Goal: Find specific page/section: Find specific page/section

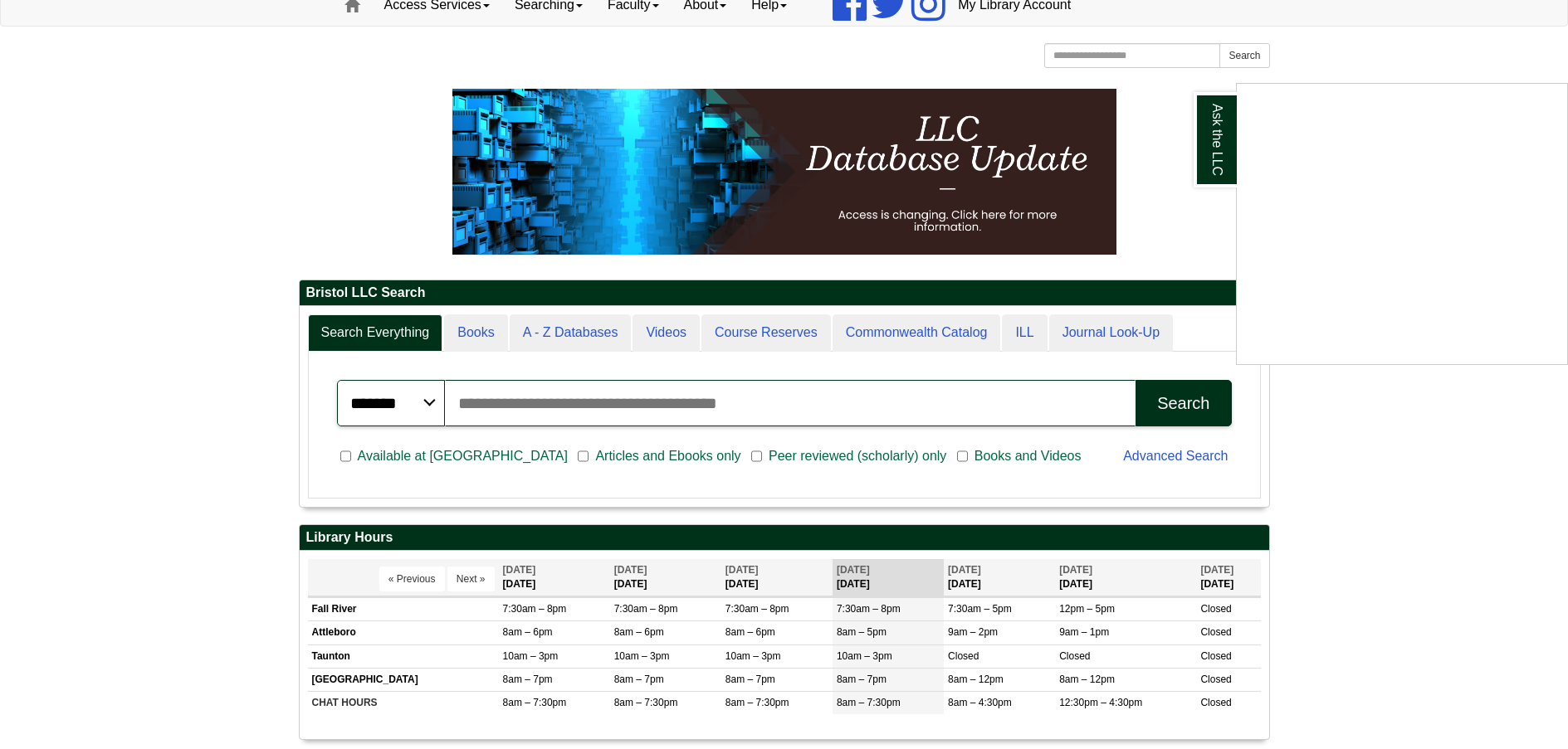
scroll to position [581, 0]
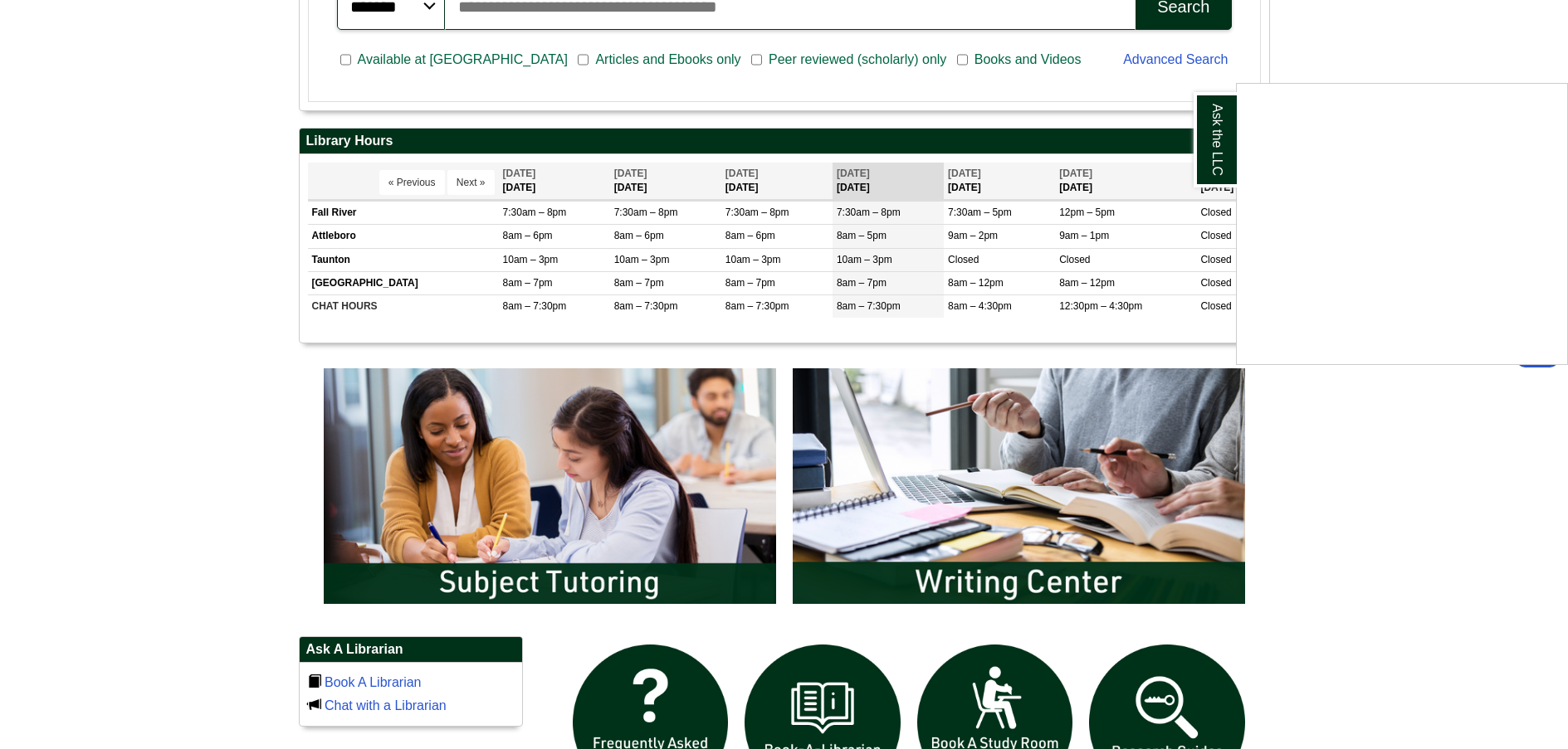
click at [341, 236] on div "Ask the LLC" at bounding box center [784, 374] width 1568 height 749
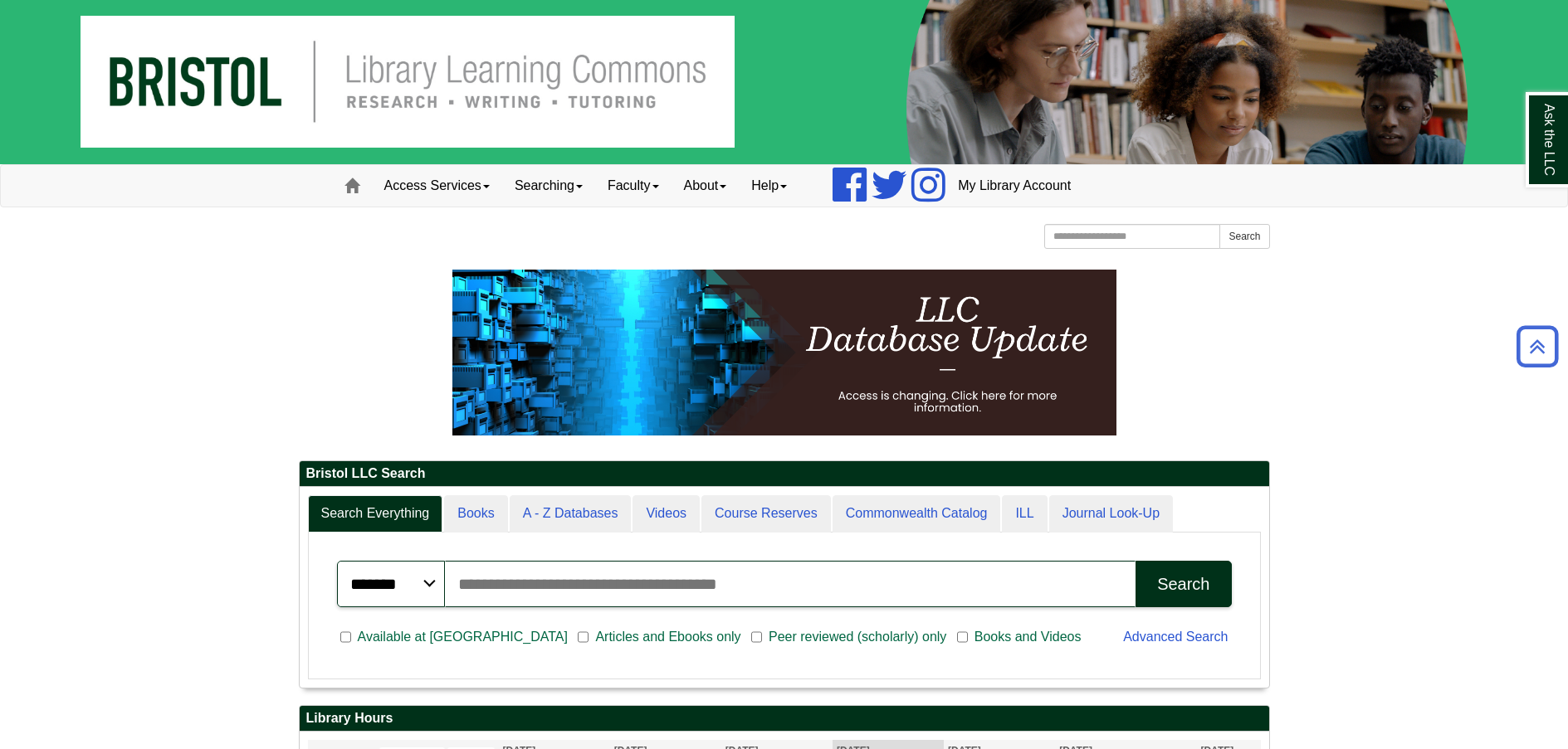
scroll to position [0, 0]
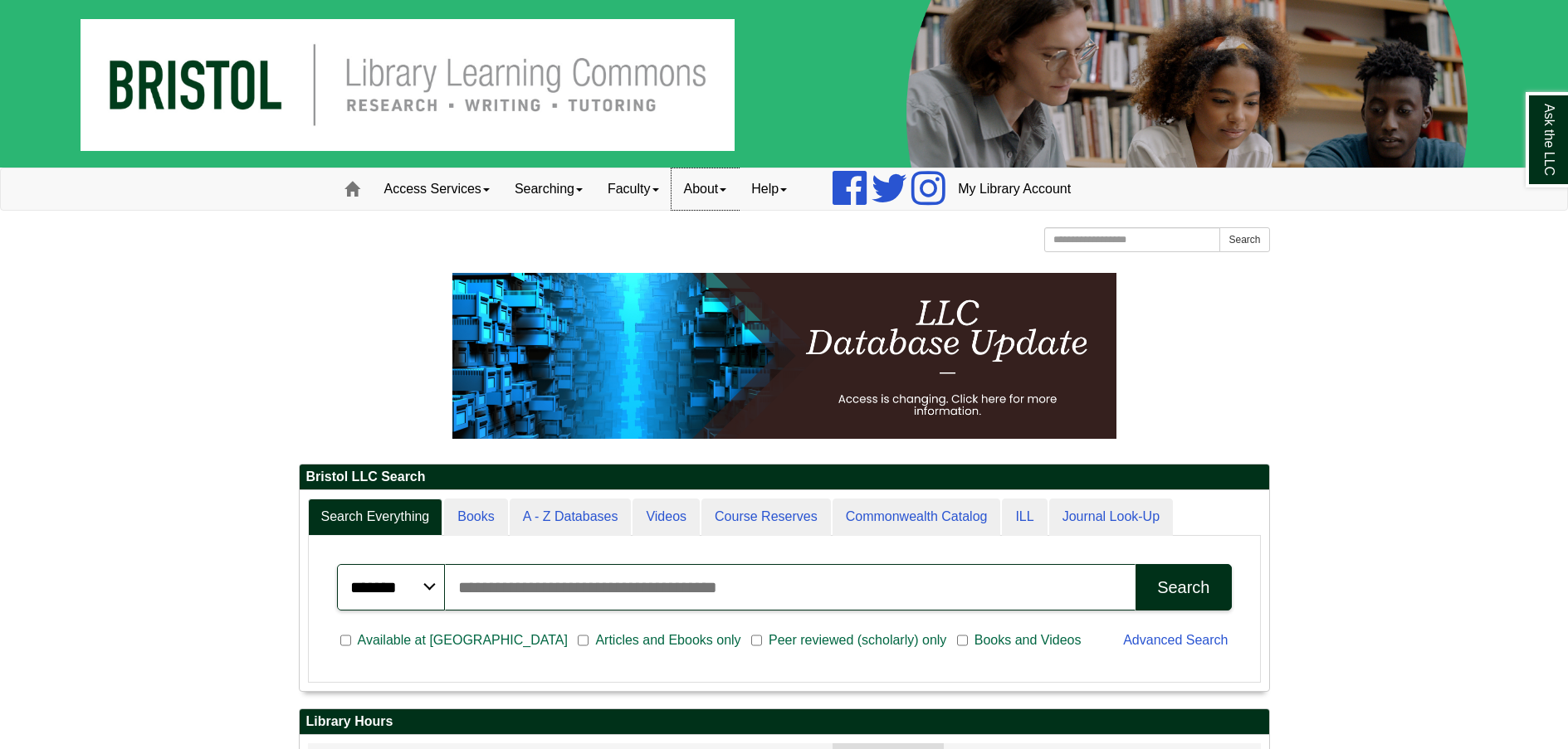
click at [719, 187] on link "About" at bounding box center [706, 189] width 68 height 42
click at [713, 251] on link "Hours & Locations" at bounding box center [739, 244] width 133 height 19
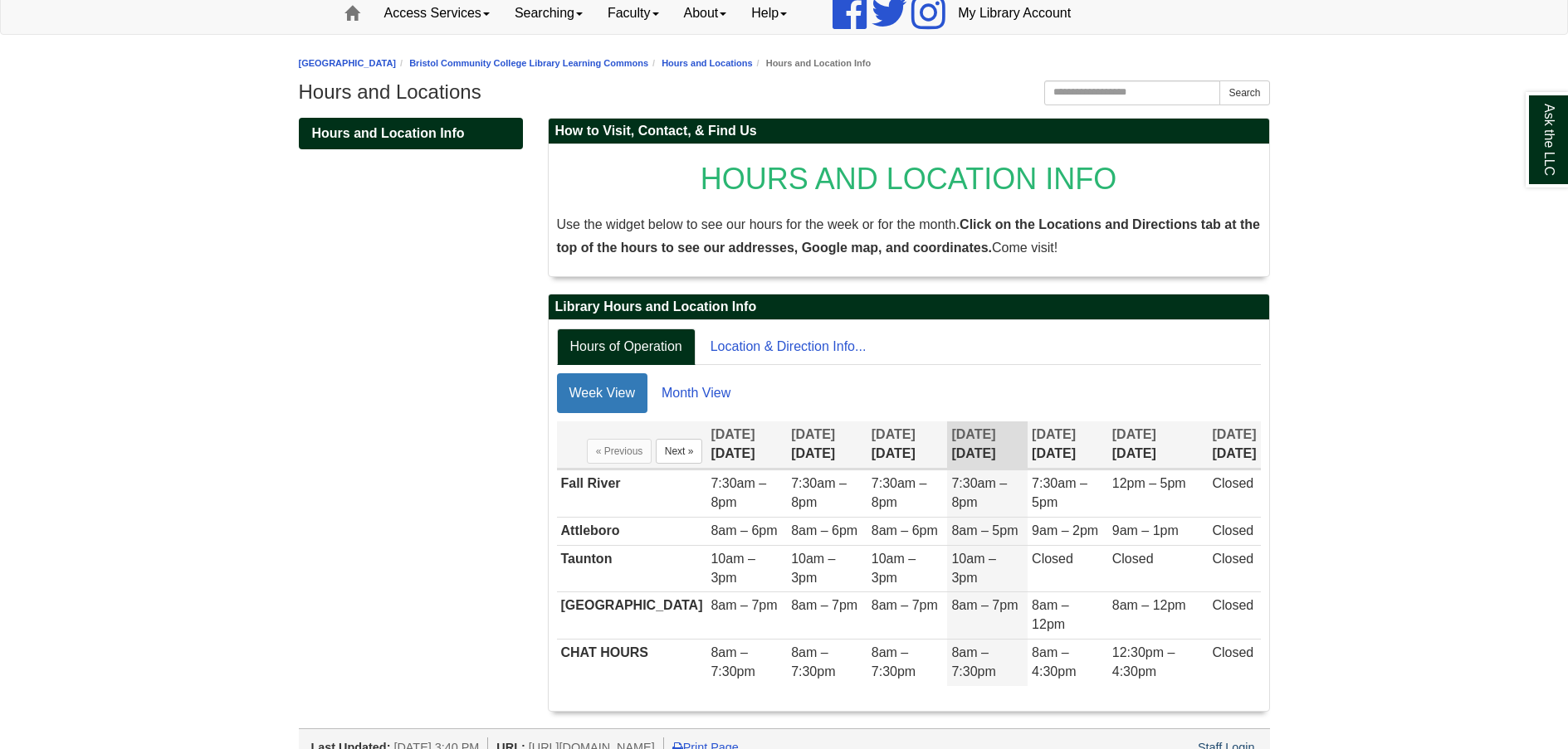
scroll to position [179, 0]
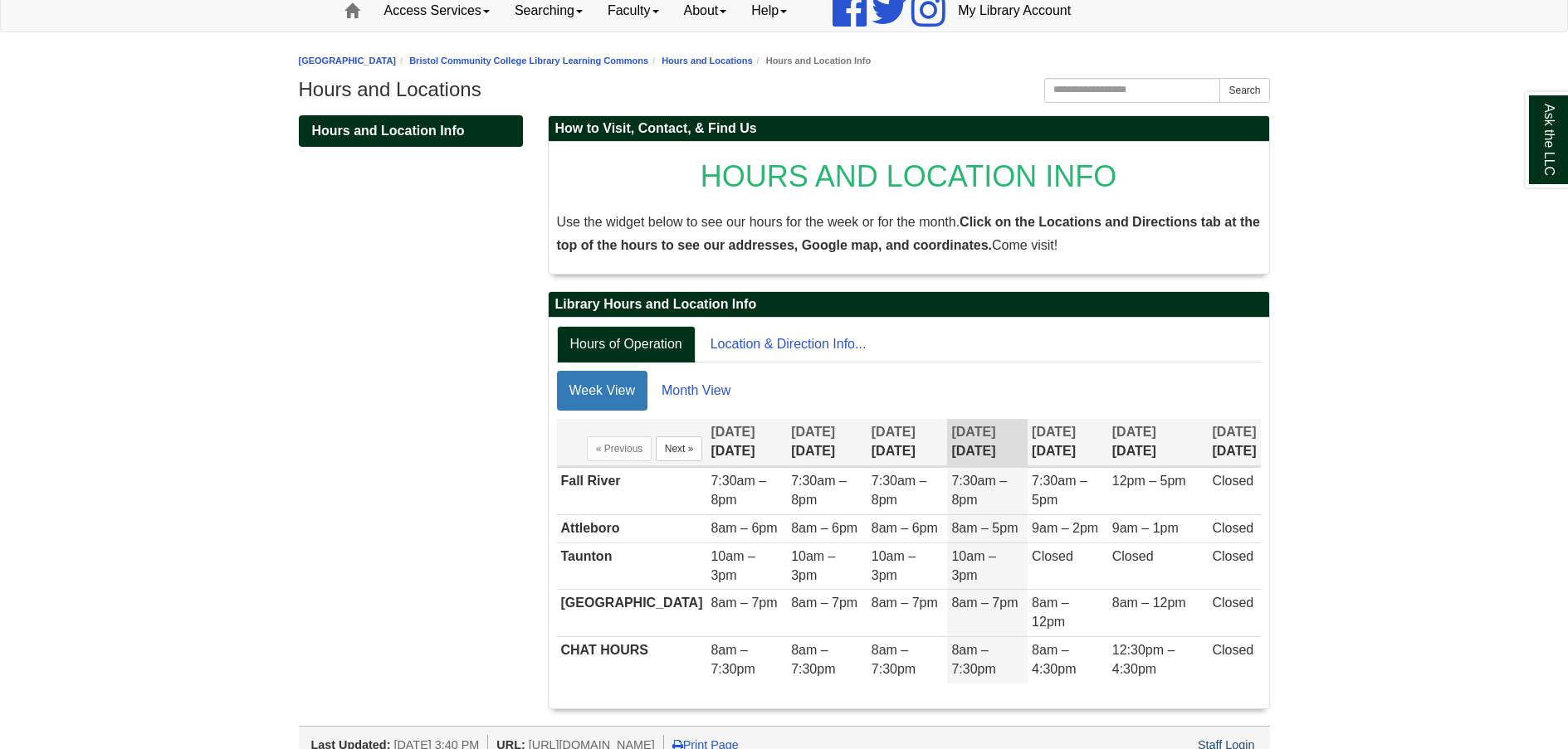
click at [0, 0] on div "Ask the LLC" at bounding box center [0, 0] width 0 height 0
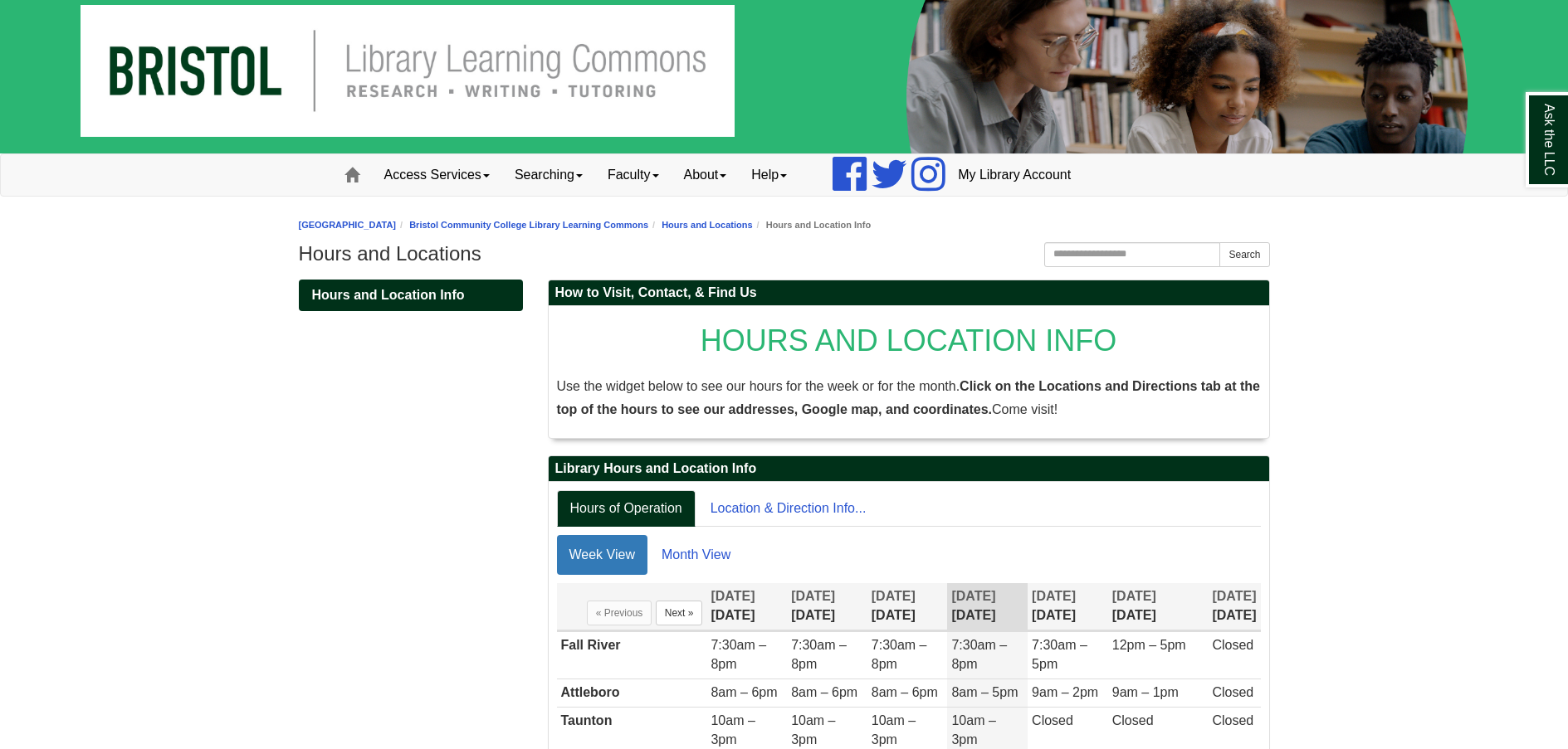
scroll to position [0, 0]
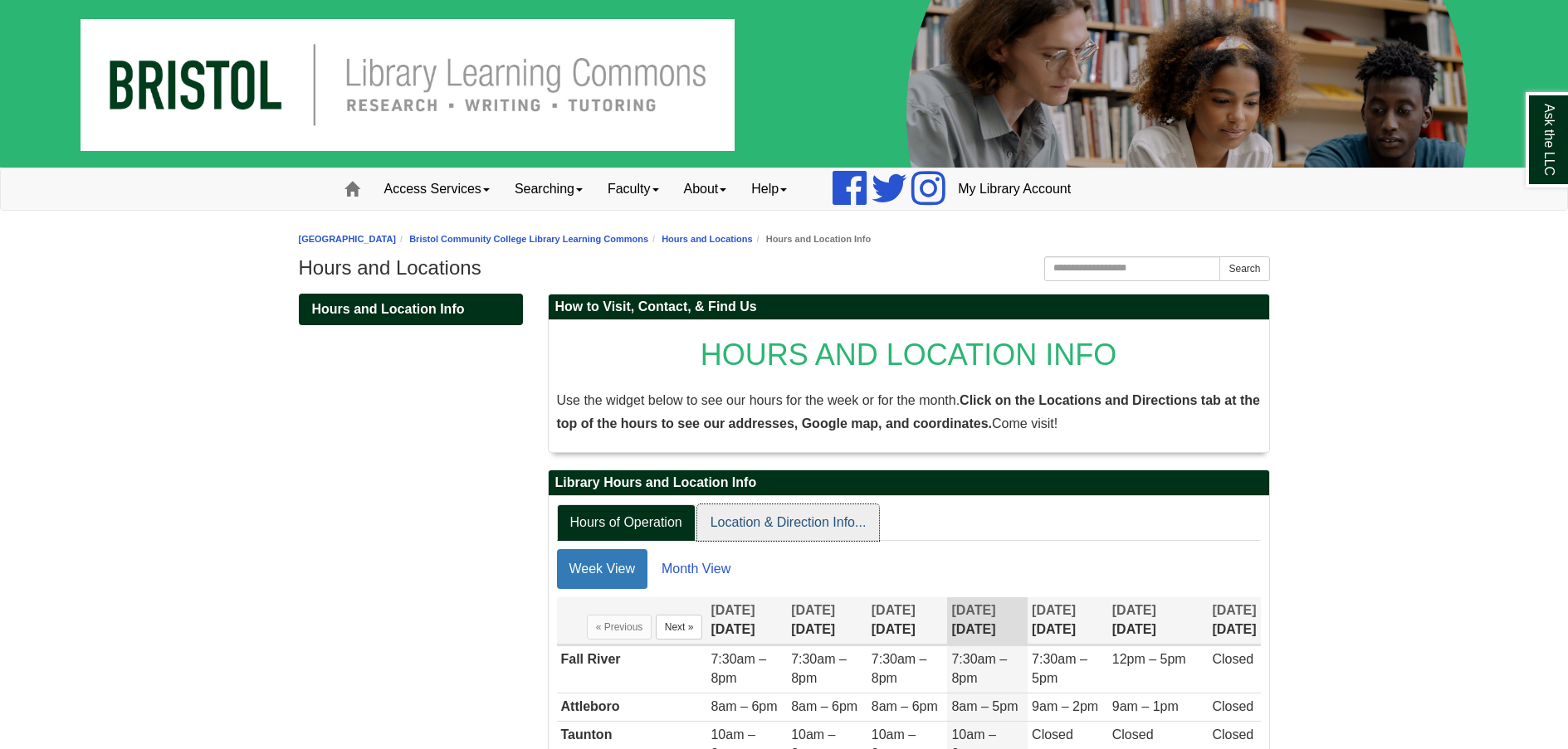
click at [769, 528] on link "Location & Direction Info..." at bounding box center [787, 523] width 182 height 37
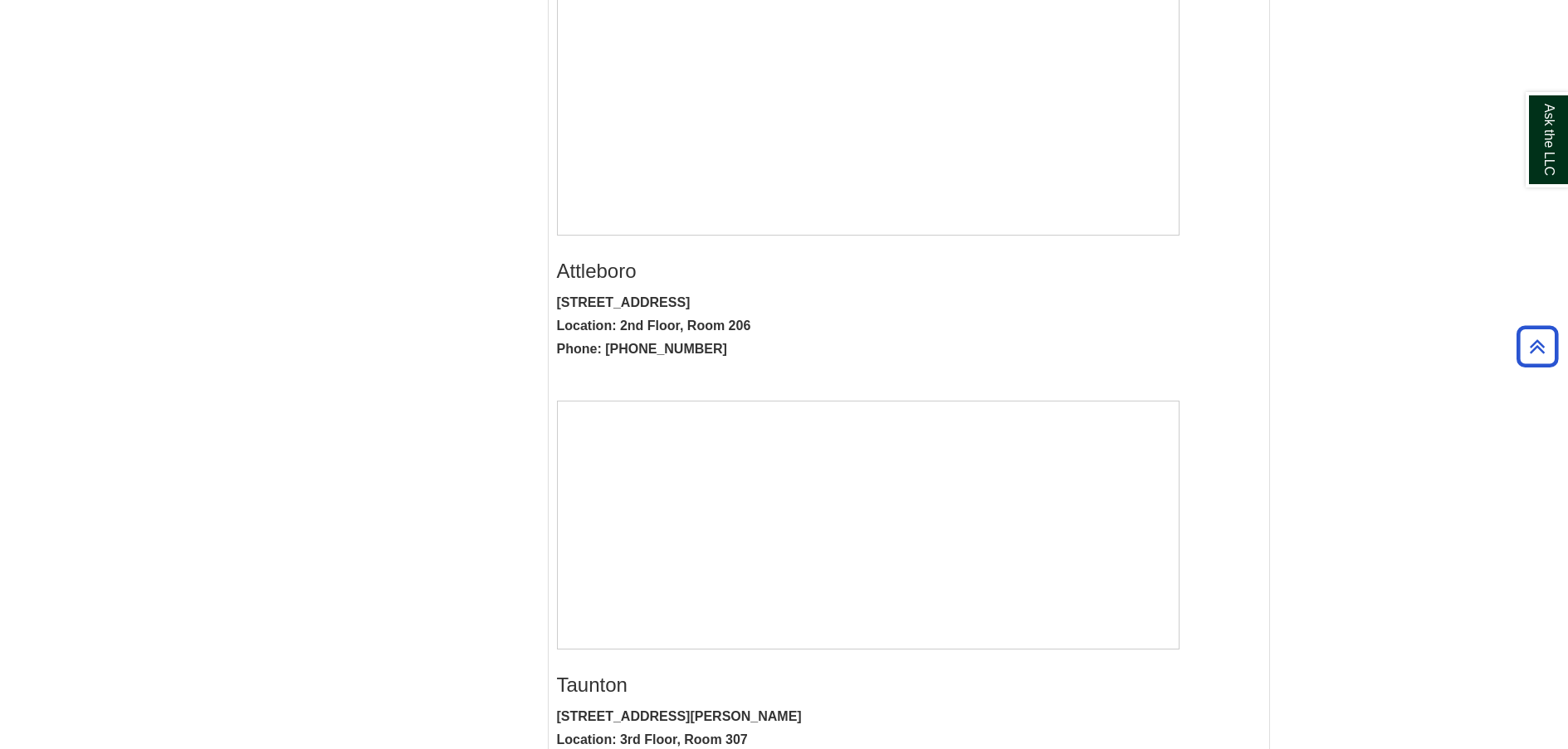
scroll to position [664, 0]
